Goal: Navigation & Orientation: Find specific page/section

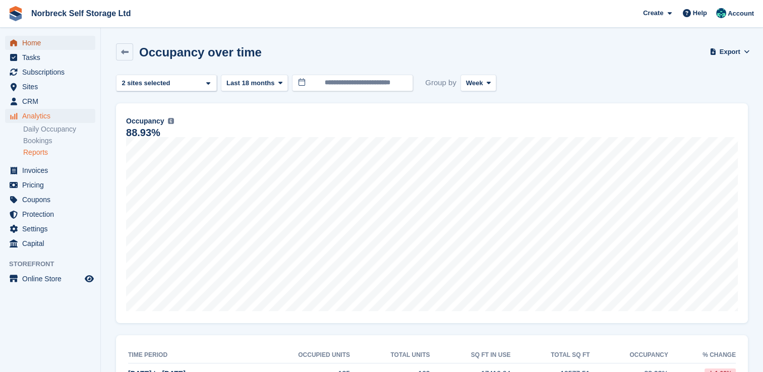
click at [29, 42] on span "Home" at bounding box center [52, 43] width 60 height 14
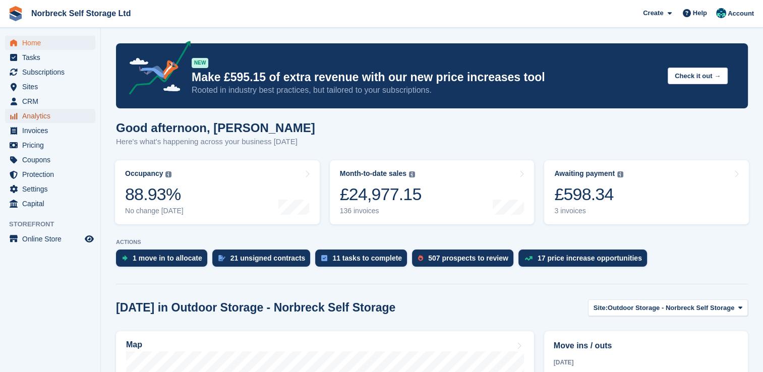
click at [39, 114] on span "Analytics" at bounding box center [52, 116] width 60 height 14
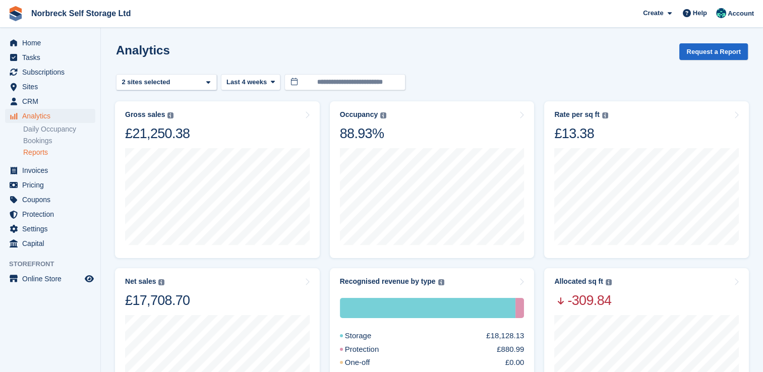
click at [41, 154] on link "Reports" at bounding box center [59, 153] width 72 height 10
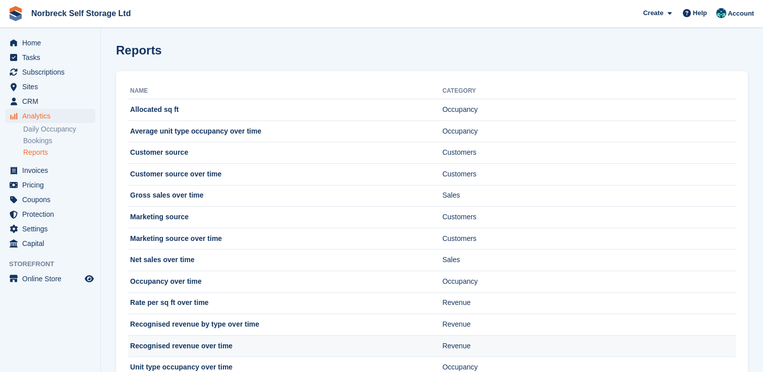
click at [216, 342] on td "Recognised revenue over time" at bounding box center [285, 346] width 314 height 22
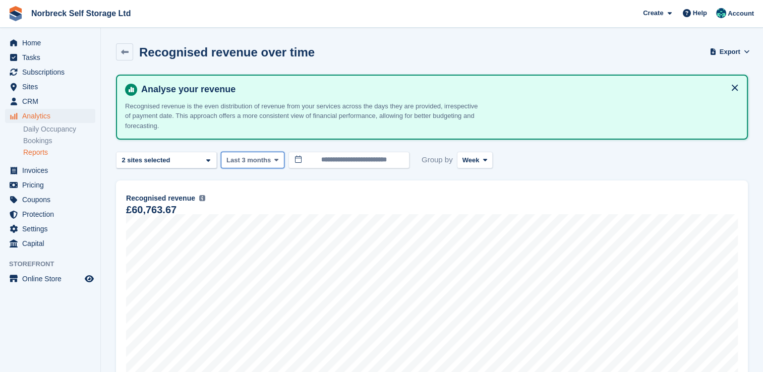
click at [274, 162] on icon at bounding box center [276, 160] width 4 height 7
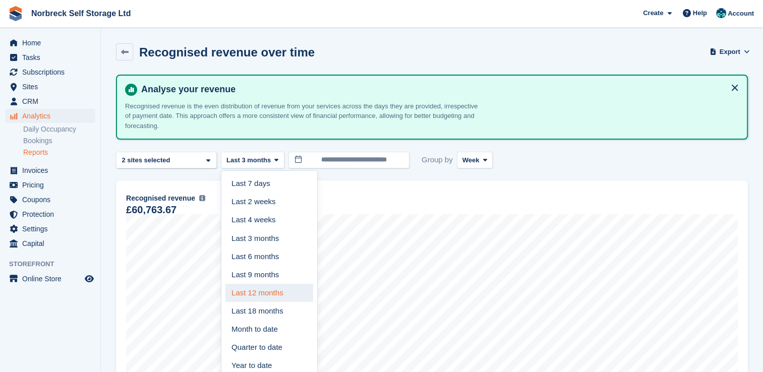
click at [268, 292] on link "Last 12 months" at bounding box center [269, 293] width 88 height 18
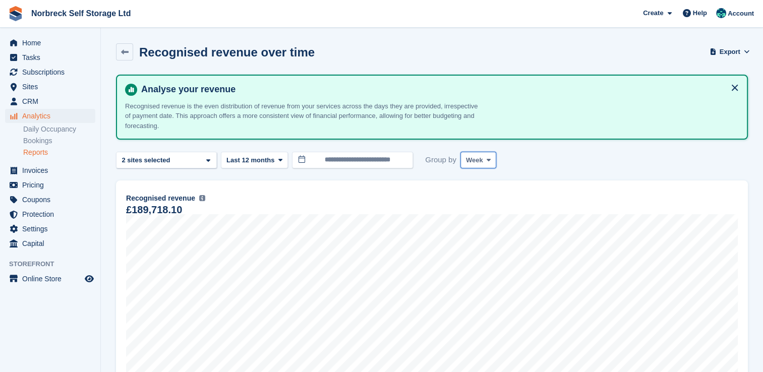
click at [486, 162] on icon at bounding box center [488, 160] width 4 height 7
click at [482, 219] on link "Month" at bounding box center [509, 220] width 88 height 18
click at [40, 102] on span "CRM" at bounding box center [52, 101] width 60 height 14
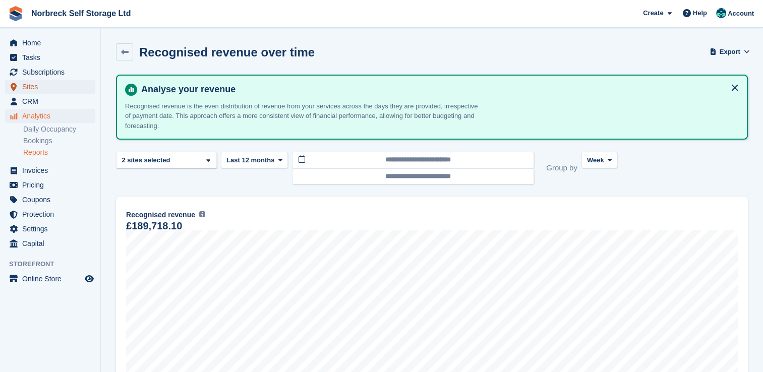
click at [32, 82] on span "Sites" at bounding box center [52, 87] width 60 height 14
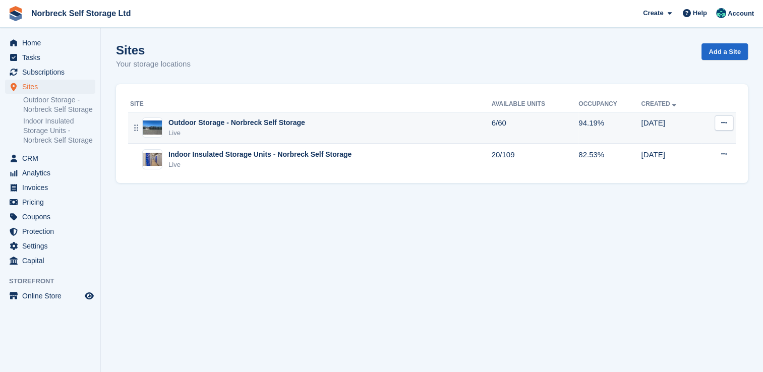
click at [254, 138] on td "Outdoor Storage - Norbreck Self Storage Live" at bounding box center [309, 128] width 363 height 32
